Goal: Find specific page/section: Find specific page/section

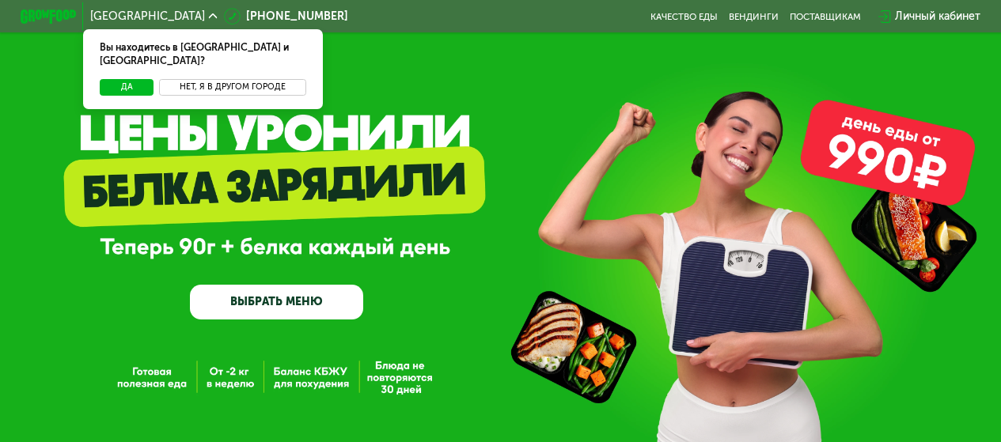
click at [238, 79] on button "Нет, я в другом городе" at bounding box center [232, 87] width 146 height 17
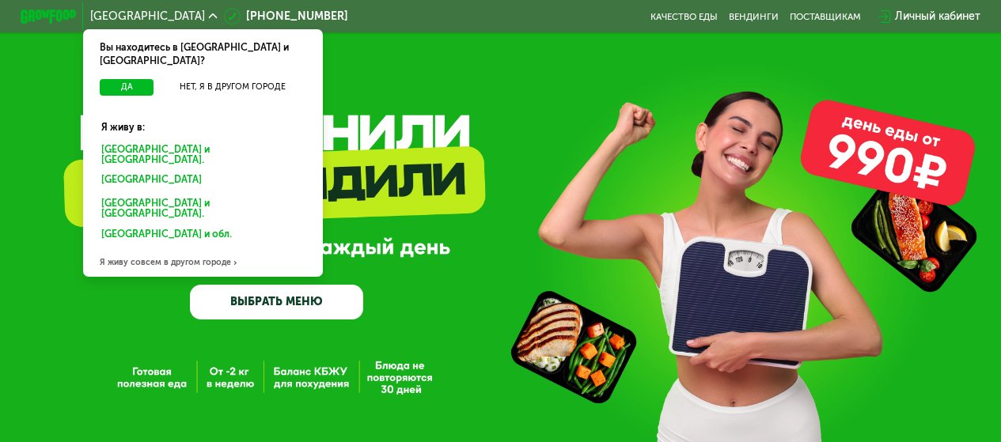
click at [140, 170] on div "[GEOGRAPHIC_DATA] и [GEOGRAPHIC_DATA]." at bounding box center [200, 181] width 217 height 22
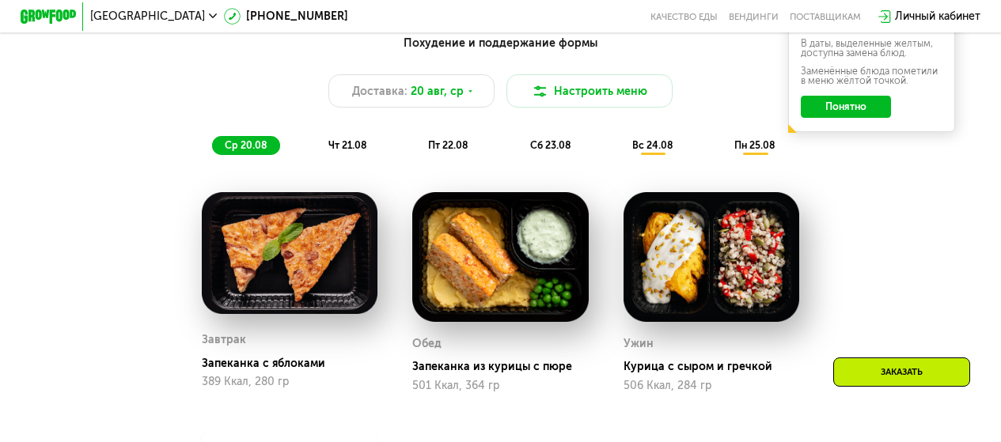
scroll to position [792, 0]
